Goal: Information Seeking & Learning: Learn about a topic

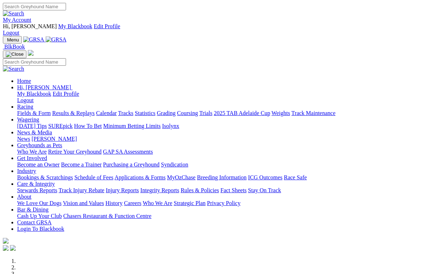
click at [33, 103] on link "Racing" at bounding box center [25, 106] width 16 height 6
click at [95, 110] on link "Results & Replays" at bounding box center [73, 113] width 42 height 6
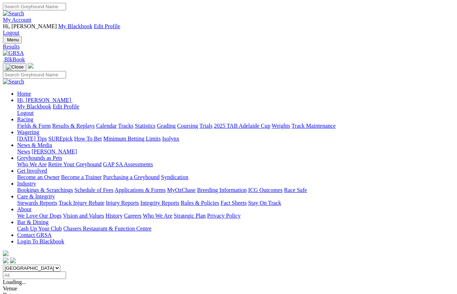
scroll to position [5, 0]
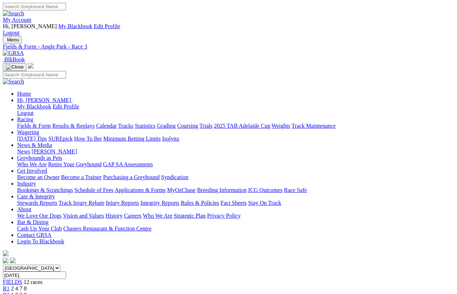
scroll to position [5, 0]
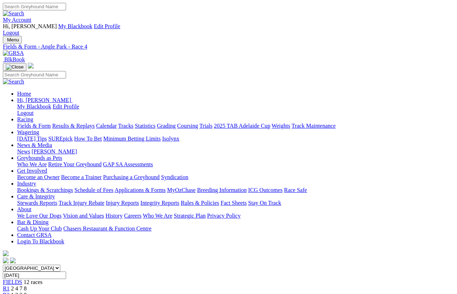
scroll to position [5, 0]
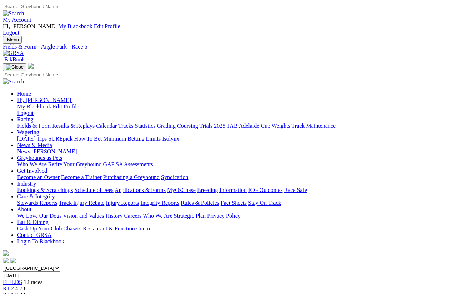
scroll to position [5, 0]
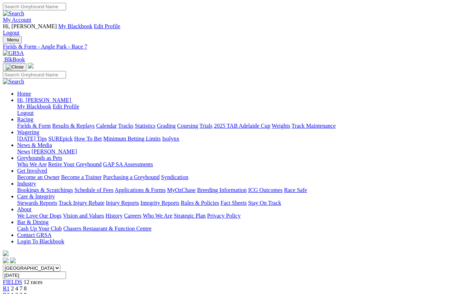
scroll to position [5, 0]
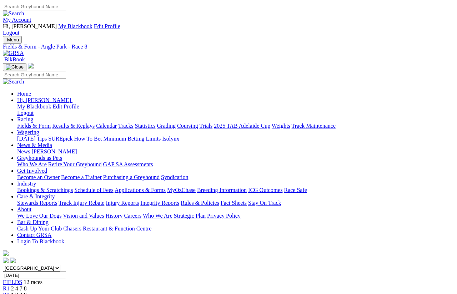
scroll to position [5, 0]
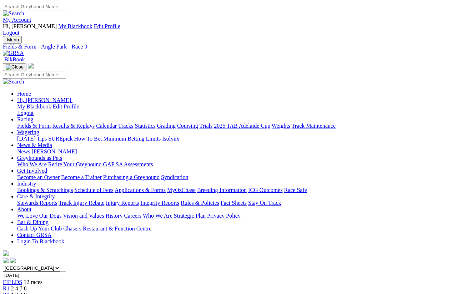
click at [10, 292] on span "R2" at bounding box center [6, 295] width 7 height 6
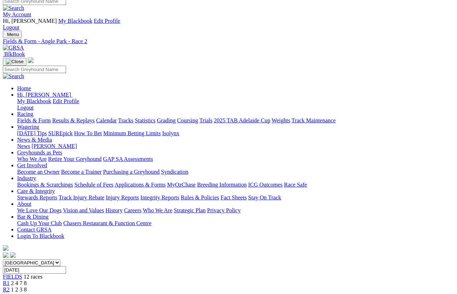
click at [10, 293] on span "R3" at bounding box center [6, 296] width 7 height 6
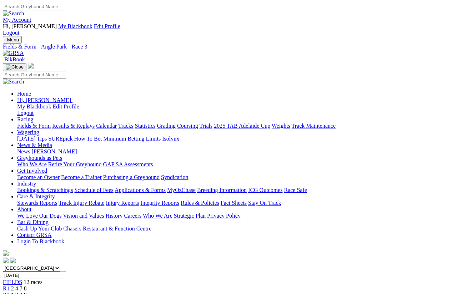
scroll to position [5, 0]
